Goal: Information Seeking & Learning: Learn about a topic

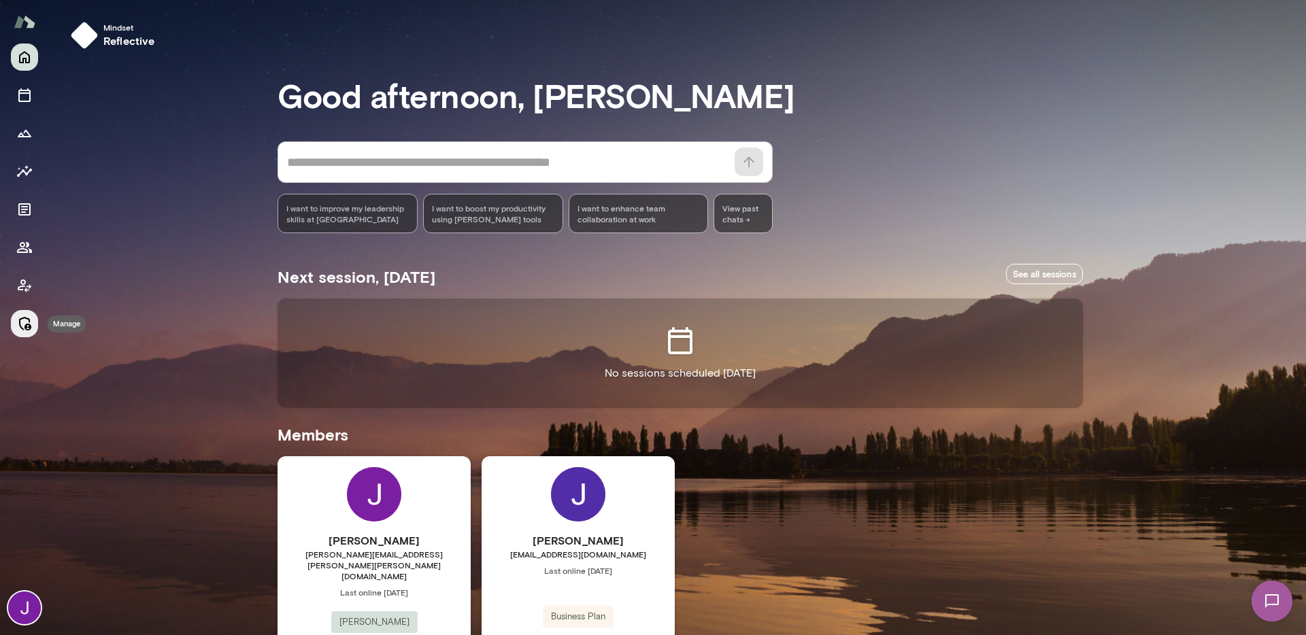
click at [14, 323] on button "Manage" at bounding box center [24, 323] width 27 height 27
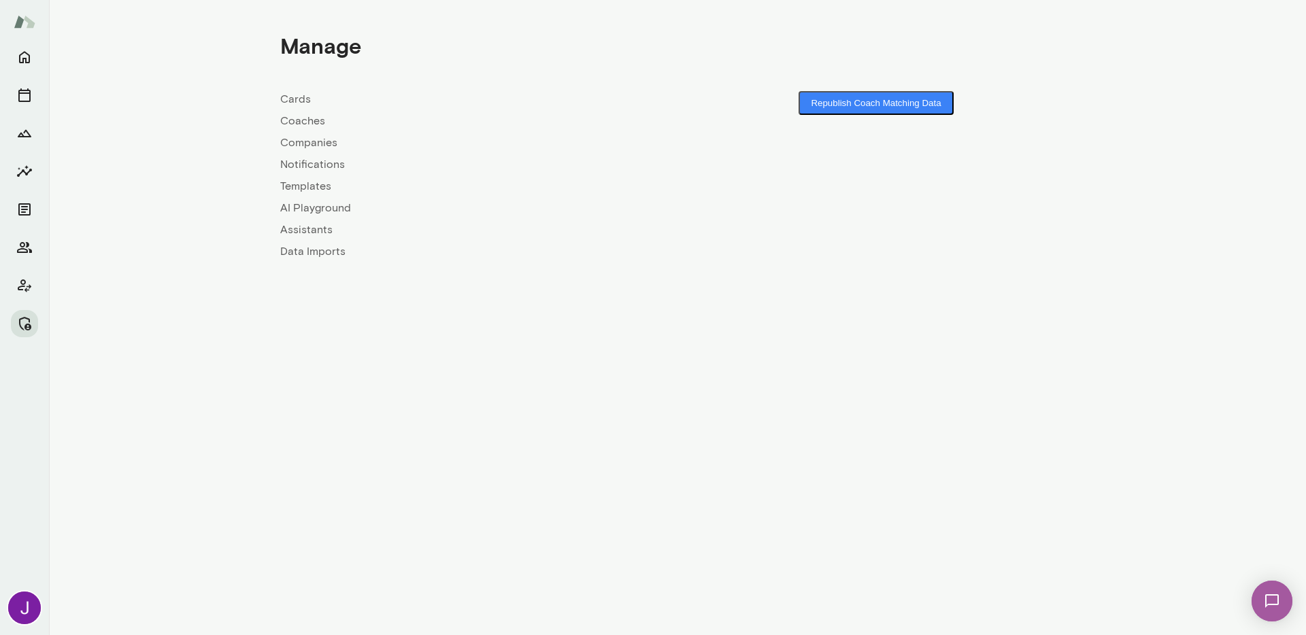
click at [299, 123] on link "Coaches" at bounding box center [478, 121] width 397 height 16
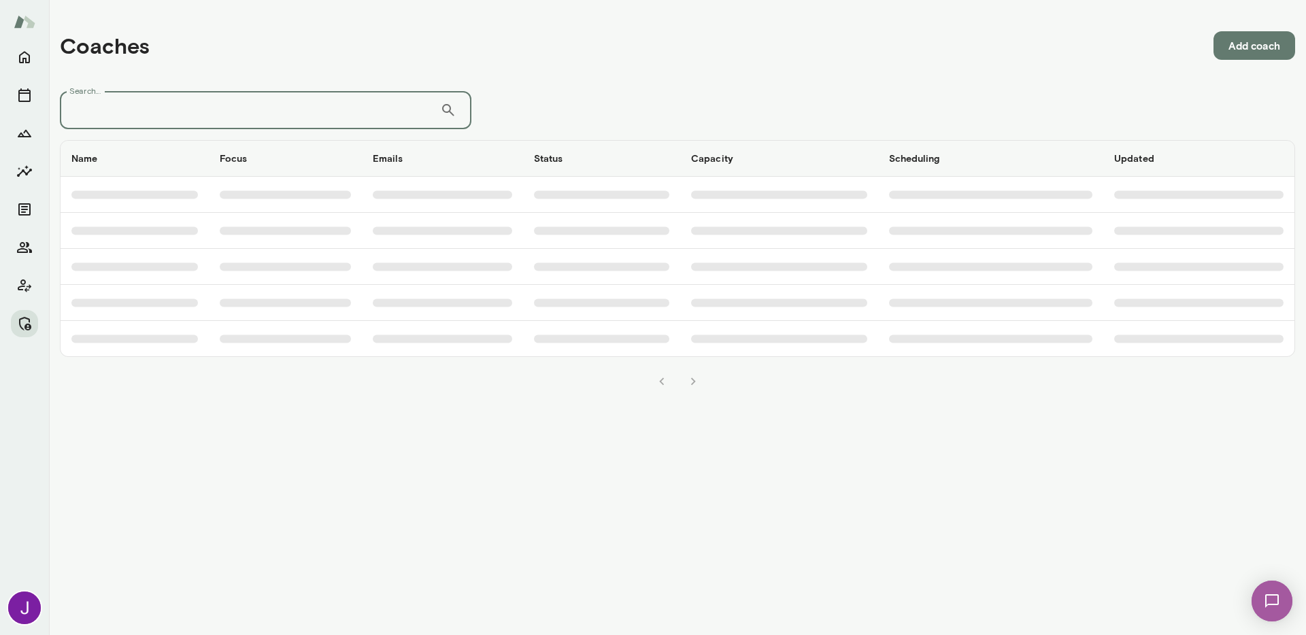
click at [265, 105] on input "Search..." at bounding box center [250, 110] width 380 height 38
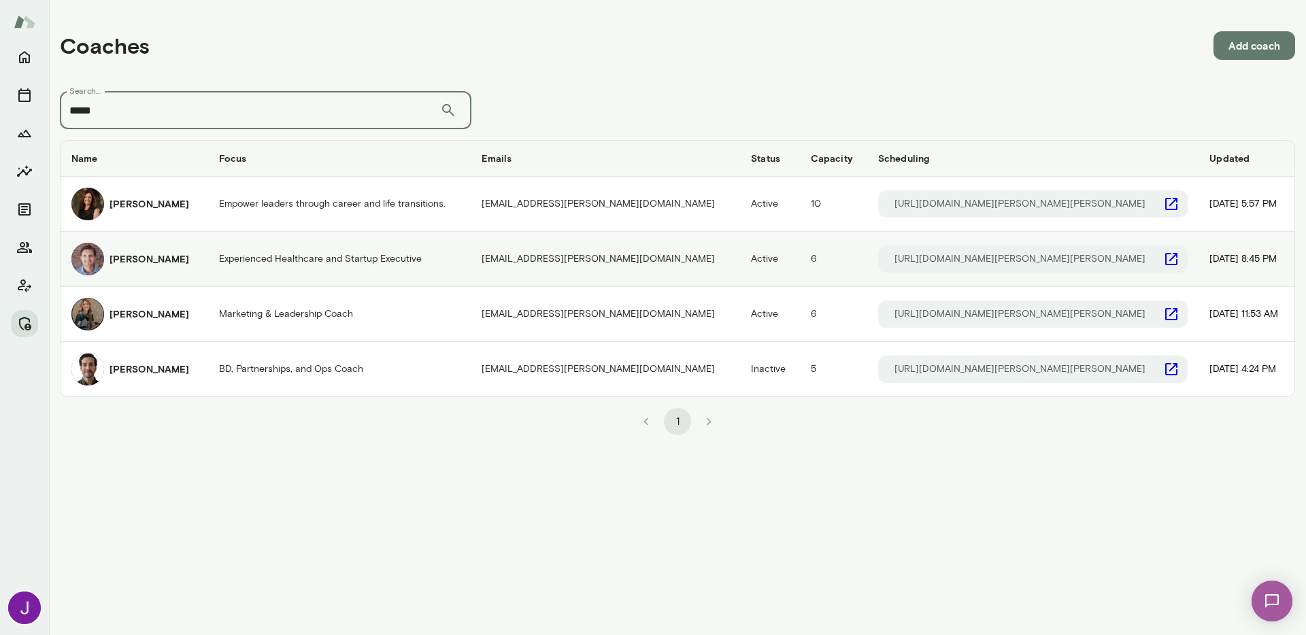
type input "*****"
click at [303, 263] on td "Experienced Healthcare and Startup Executive" at bounding box center [339, 259] width 263 height 55
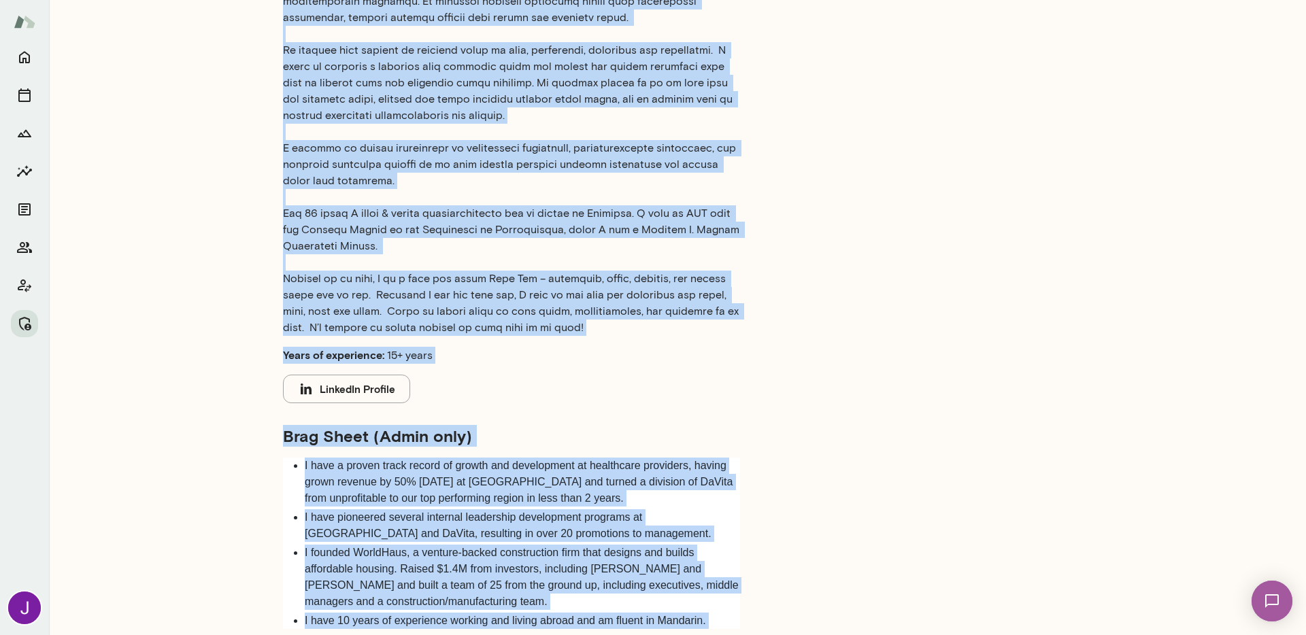
scroll to position [679, 0]
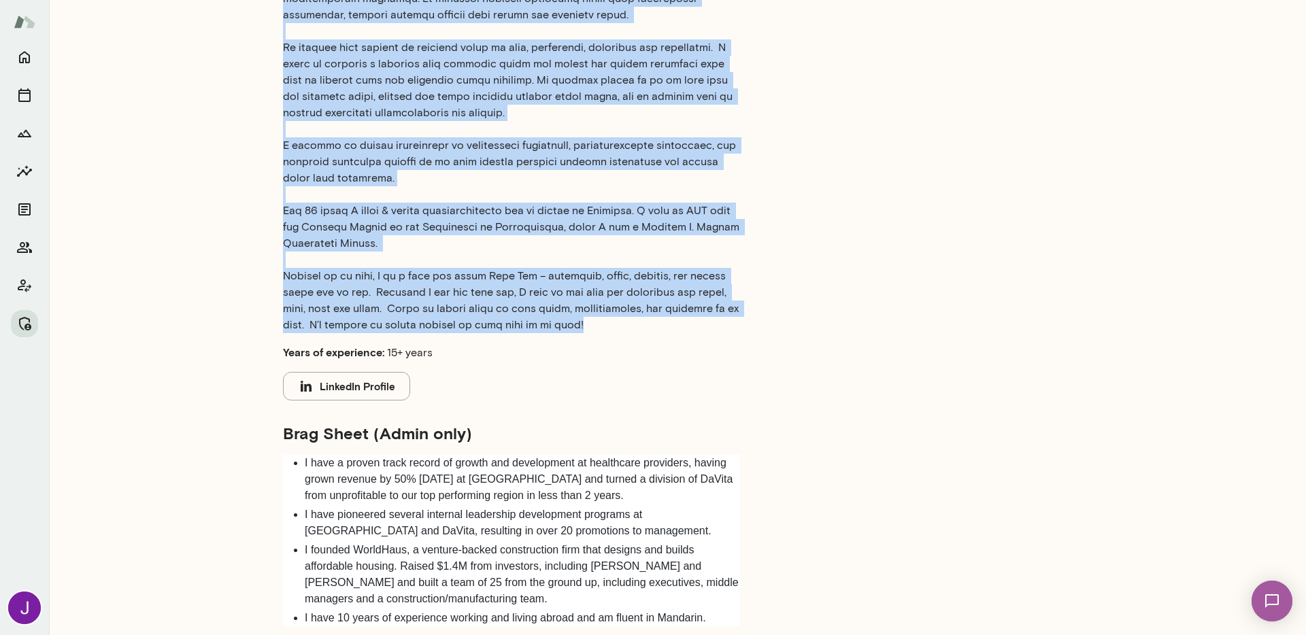
drag, startPoint x: 282, startPoint y: 85, endPoint x: 598, endPoint y: 304, distance: 384.7
click at [598, 304] on div "Profile Summary Notes Bio Years of experience: 15+ years LinkedIn Profile Brag …" at bounding box center [658, 274] width 805 height 1494
copy p "For over two decades, I have dedicated my career to helping individuals and org…"
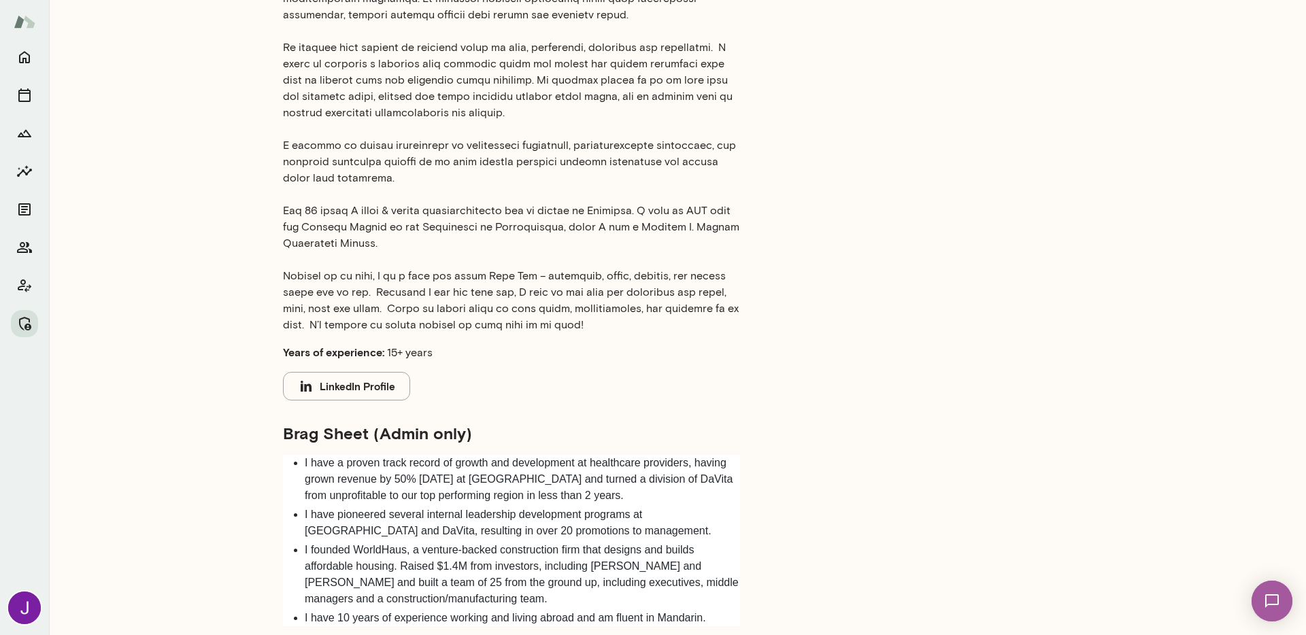
click at [254, 325] on div "Admin Settings Manage Active Coach [EMAIL_ADDRESS][PERSON_NAME][DOMAIN_NAME] SM…" at bounding box center [571, 274] width 979 height 1494
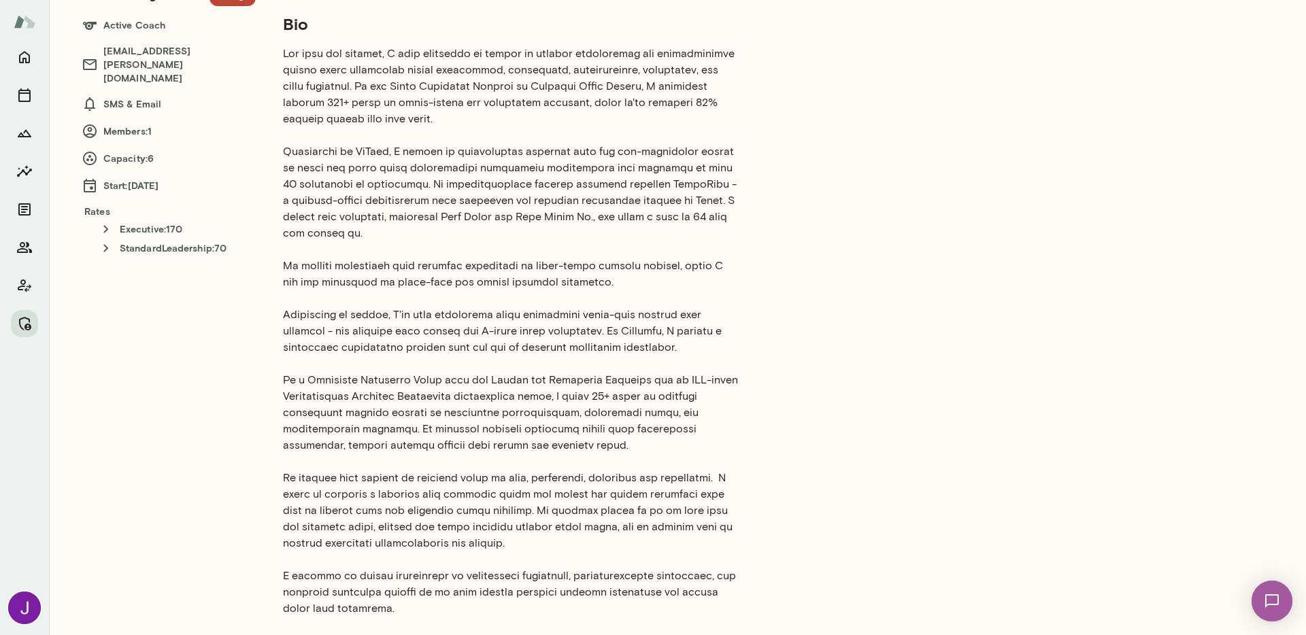
scroll to position [0, 0]
